Goal: Find specific page/section: Find specific page/section

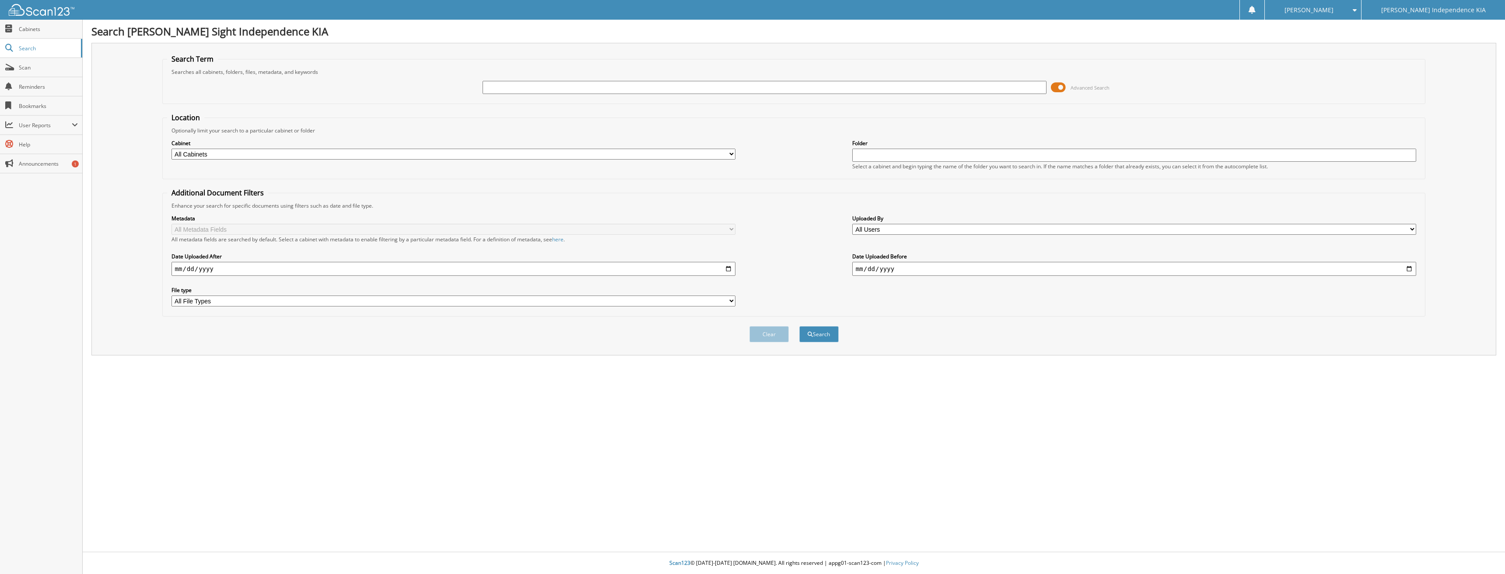
click at [514, 91] on input "text" at bounding box center [764, 87] width 564 height 13
type input "227131"
click at [799, 326] on button "Search" at bounding box center [818, 334] width 39 height 16
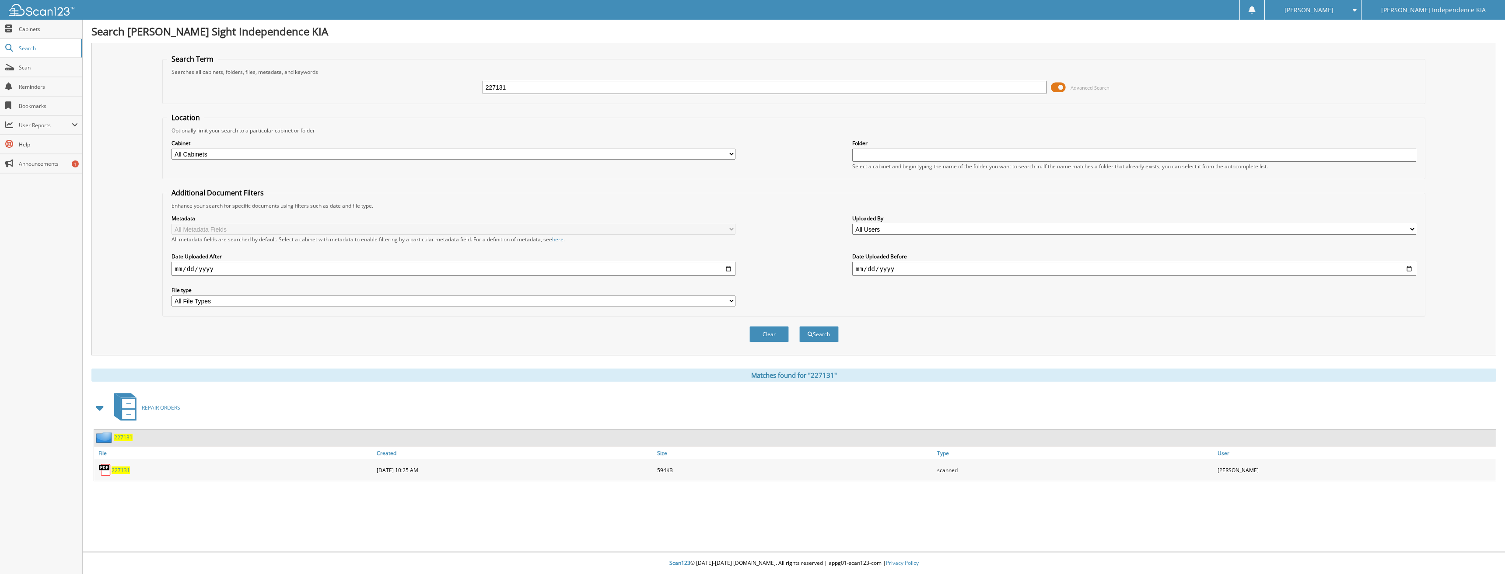
click at [122, 472] on span "227131" at bounding box center [121, 470] width 18 height 7
click at [125, 470] on span "227131" at bounding box center [121, 470] width 18 height 7
